Goal: Task Accomplishment & Management: Use online tool/utility

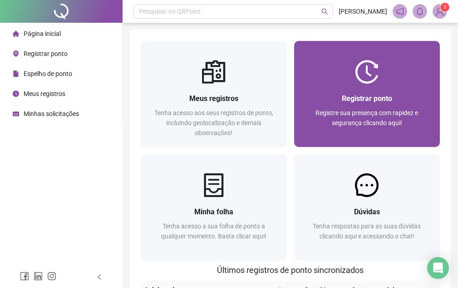
click at [351, 87] on div "Registrar ponto Registre sua presença com rapidez e segurança clicando aqui!" at bounding box center [367, 115] width 146 height 63
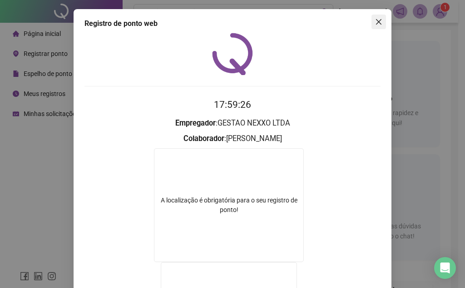
click at [375, 21] on icon "close" at bounding box center [378, 21] width 7 height 7
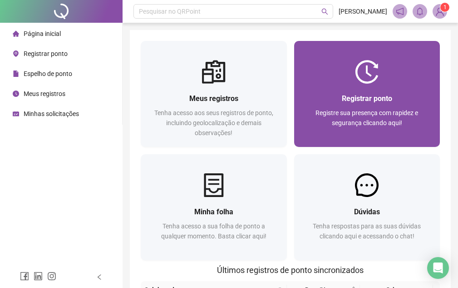
click at [388, 97] on span "Registrar ponto" at bounding box center [367, 98] width 50 height 9
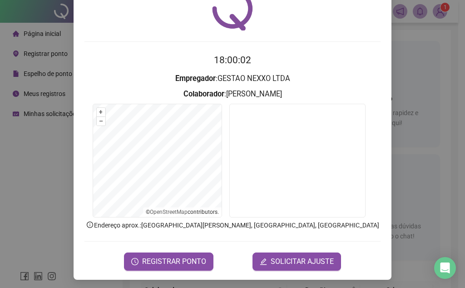
scroll to position [47, 0]
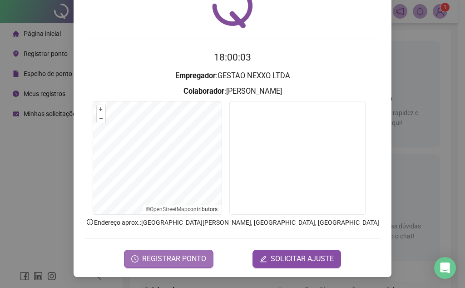
click at [173, 257] on span "REGISTRAR PONTO" at bounding box center [174, 258] width 64 height 11
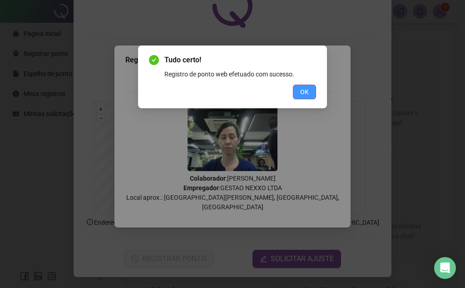
click at [299, 95] on button "OK" at bounding box center [304, 92] width 23 height 15
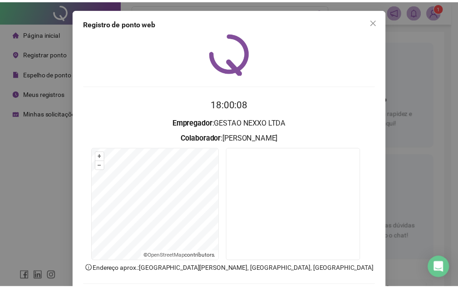
scroll to position [0, 0]
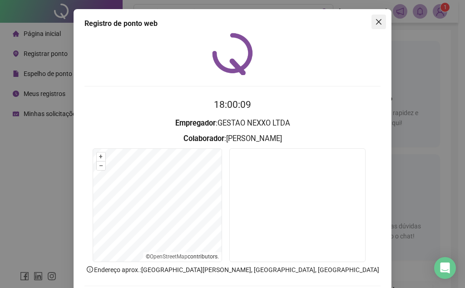
click at [378, 19] on icon "close" at bounding box center [378, 21] width 7 height 7
